Goal: Task Accomplishment & Management: Manage account settings

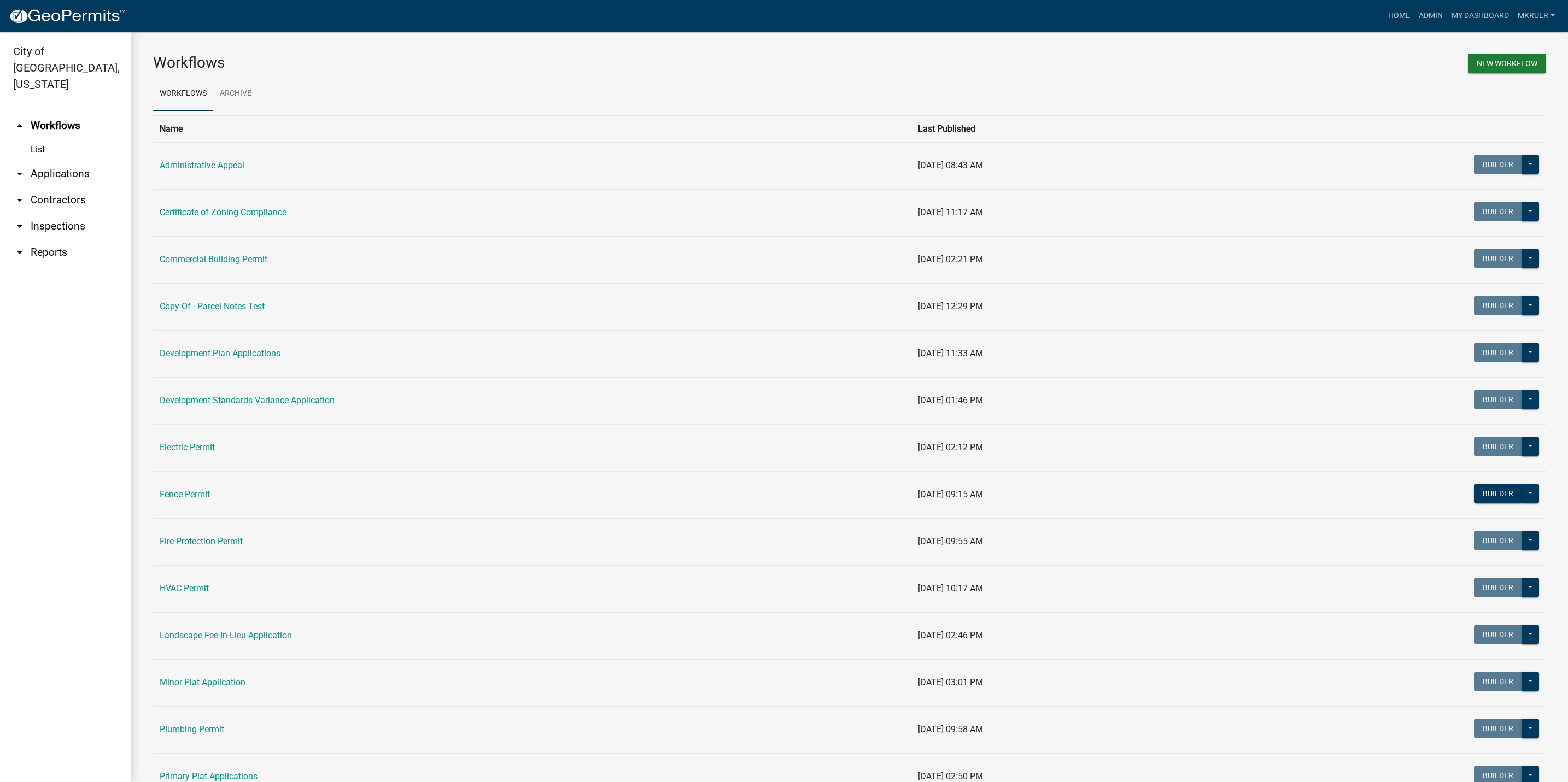
click at [56, 213] on link "arrow_drop_down Inspections" at bounding box center [65, 226] width 131 height 26
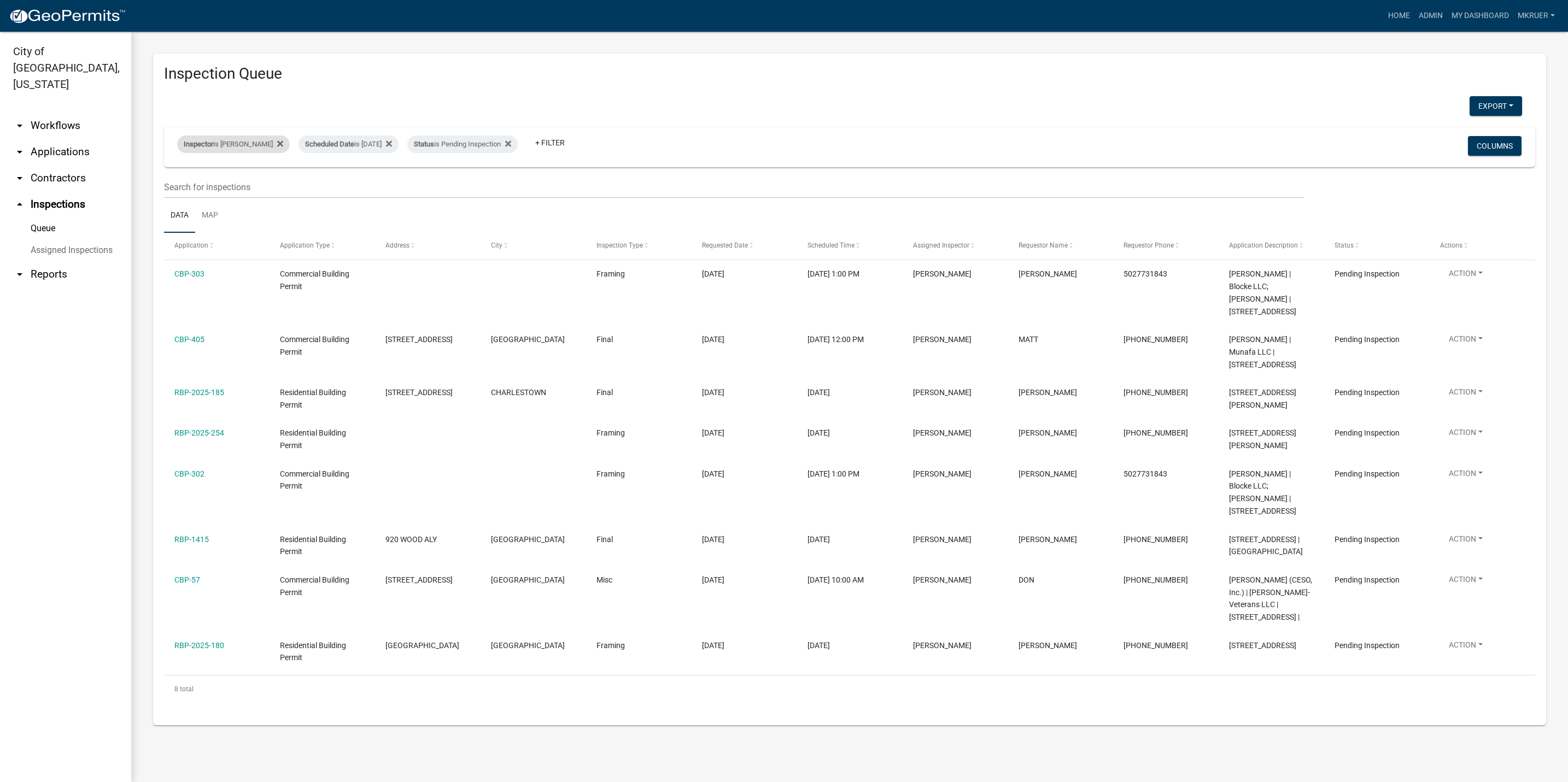
click at [241, 145] on div "Inspector is [PERSON_NAME]" at bounding box center [234, 144] width 113 height 17
click at [193, 200] on select "Select an option None [PERSON_NAME] [PERSON_NAME] [PERSON_NAME] [PERSON_NAME] […" at bounding box center [225, 196] width 110 height 22
click at [177, 186] on select "Select an option None [PERSON_NAME] [PERSON_NAME] [PERSON_NAME] [PERSON_NAME] […" at bounding box center [225, 196] width 110 height 22
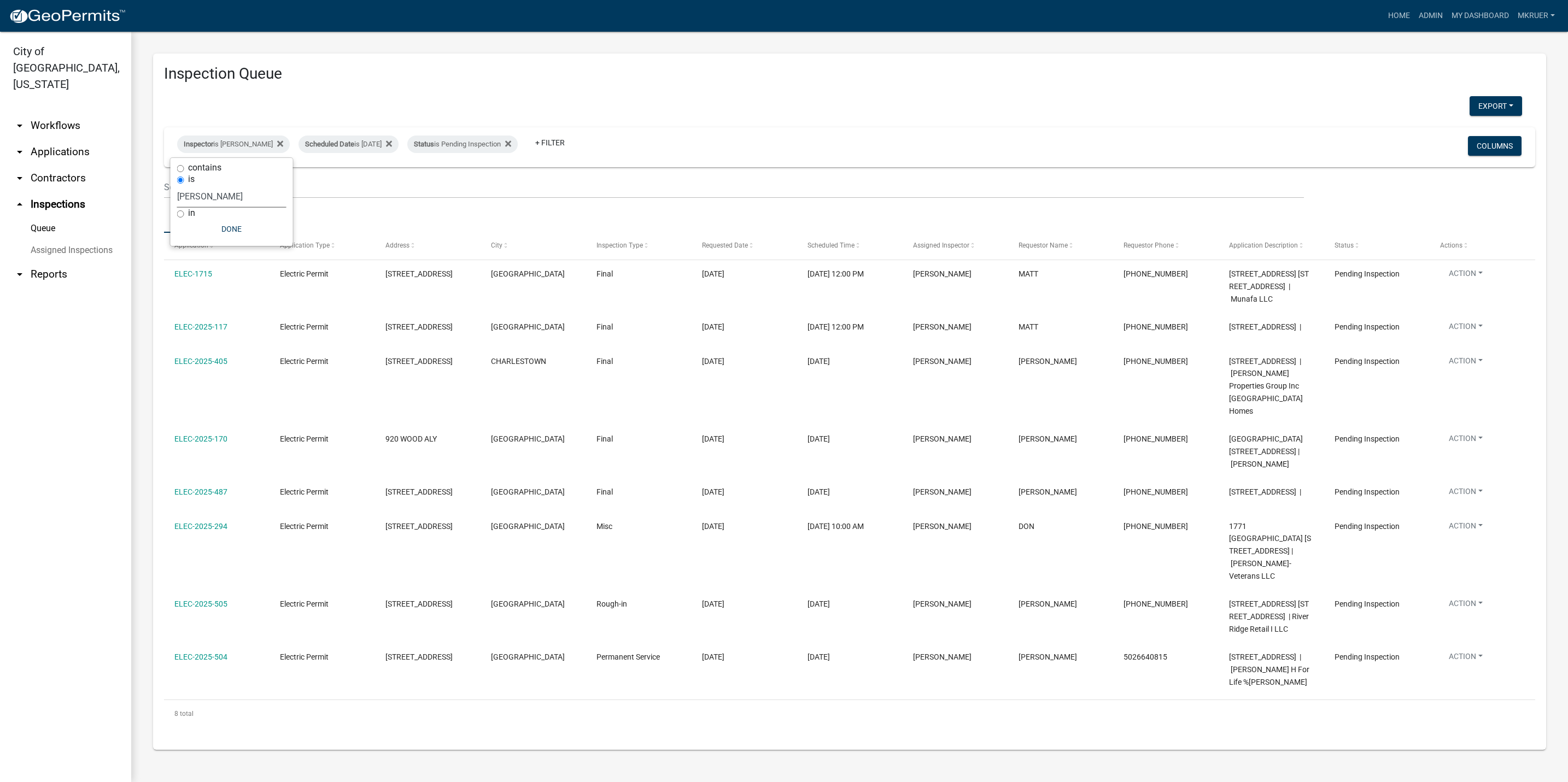
click at [199, 197] on select "Select an option None [PERSON_NAME] [PERSON_NAME] [PERSON_NAME] [PERSON_NAME] […" at bounding box center [232, 196] width 110 height 22
select select "fdb3bcc6-ce93-4663-8a18-5c08884dd177"
click at [177, 186] on select "Select an option None [PERSON_NAME] [PERSON_NAME] [PERSON_NAME] [PERSON_NAME] […" at bounding box center [232, 196] width 110 height 22
